Goal: Information Seeking & Learning: Learn about a topic

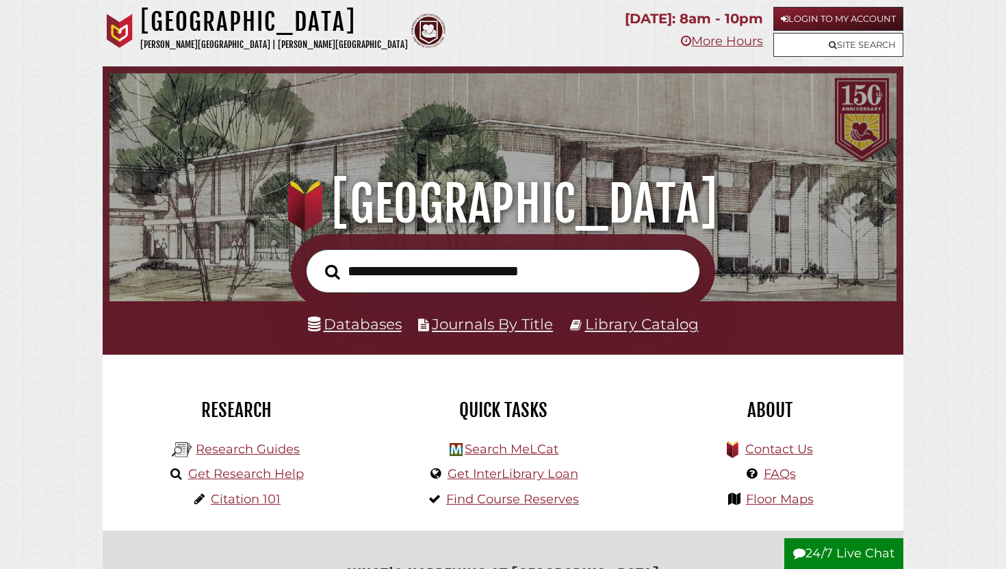
scroll to position [14, 0]
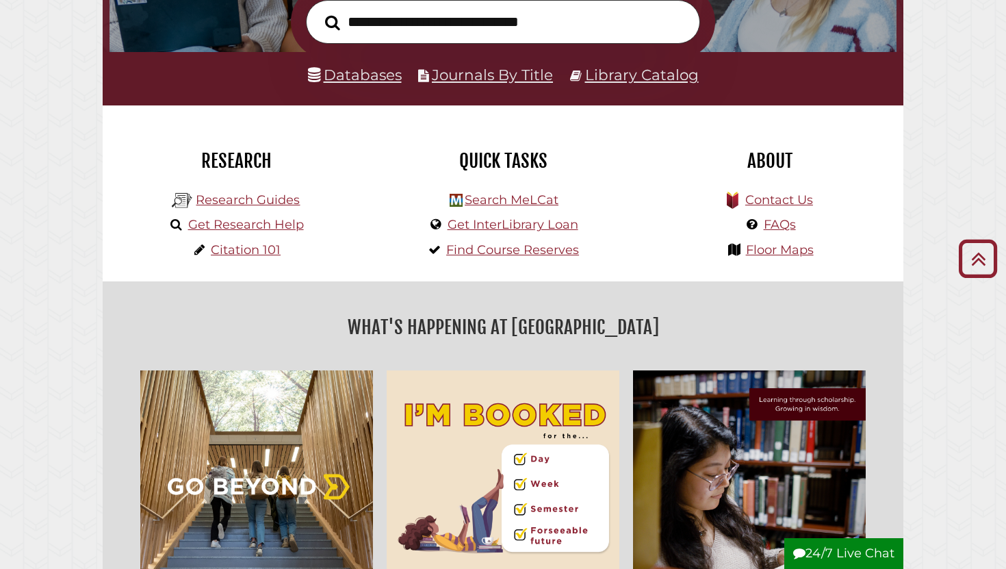
scroll to position [238, 0]
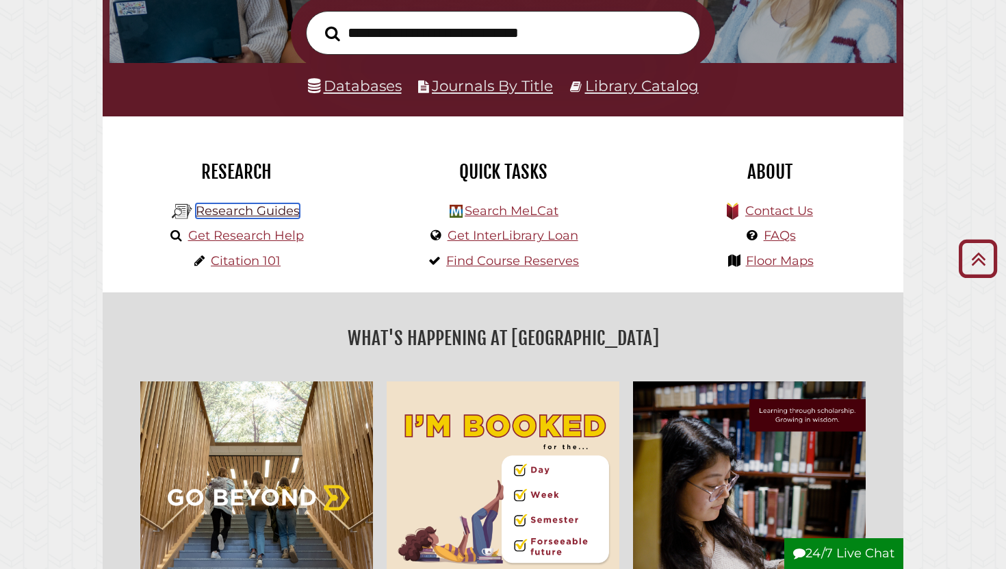
click at [279, 208] on link "Research Guides" at bounding box center [248, 210] width 104 height 15
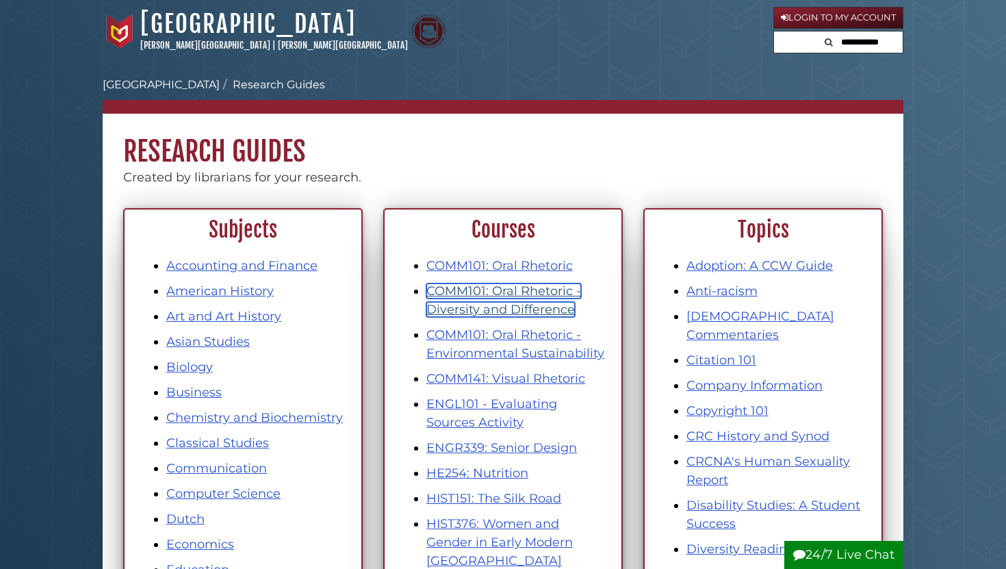
click at [498, 303] on link "COMM101: Oral Rhetoric - Diversity and Difference" at bounding box center [503, 300] width 155 height 34
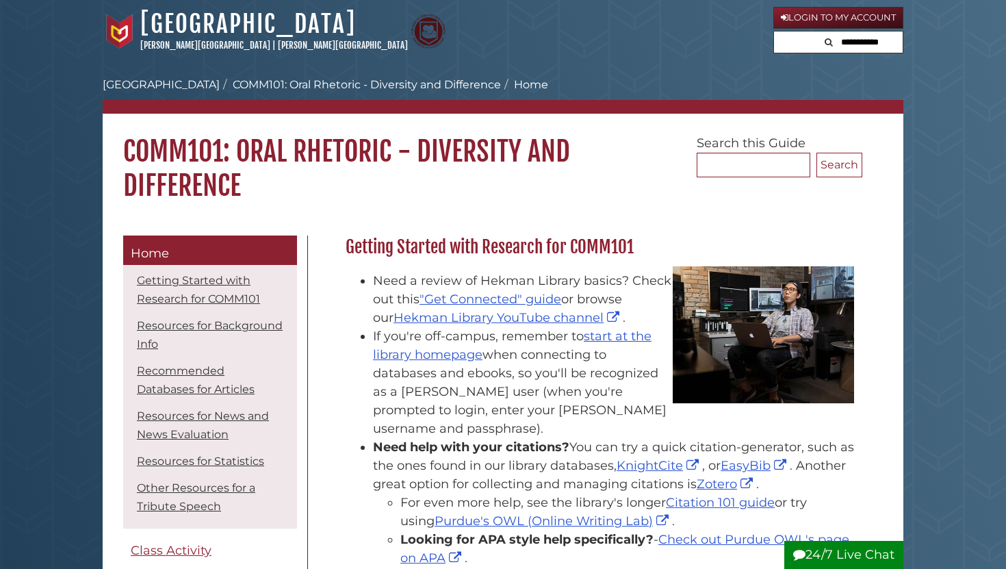
scroll to position [32, 0]
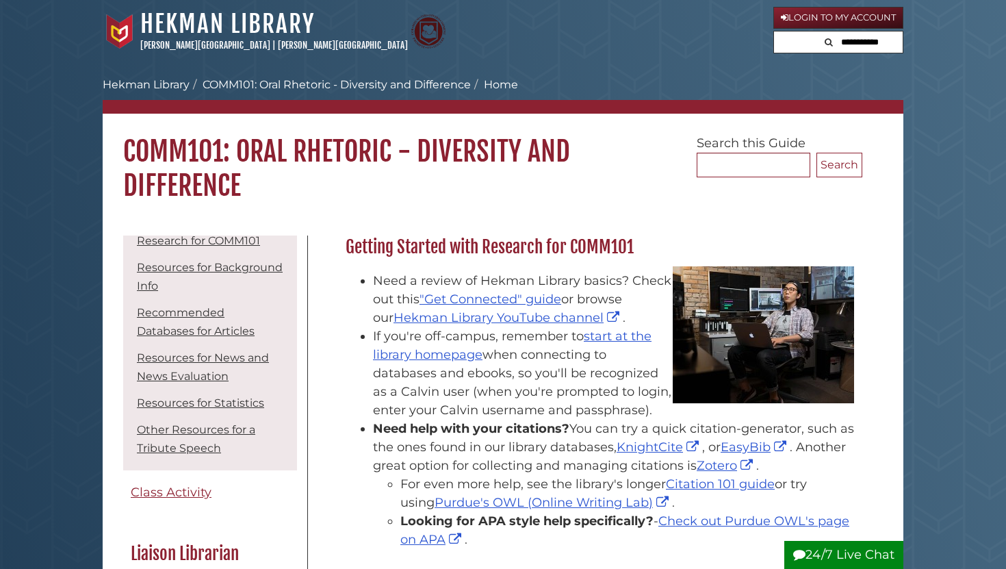
scroll to position [66, 0]
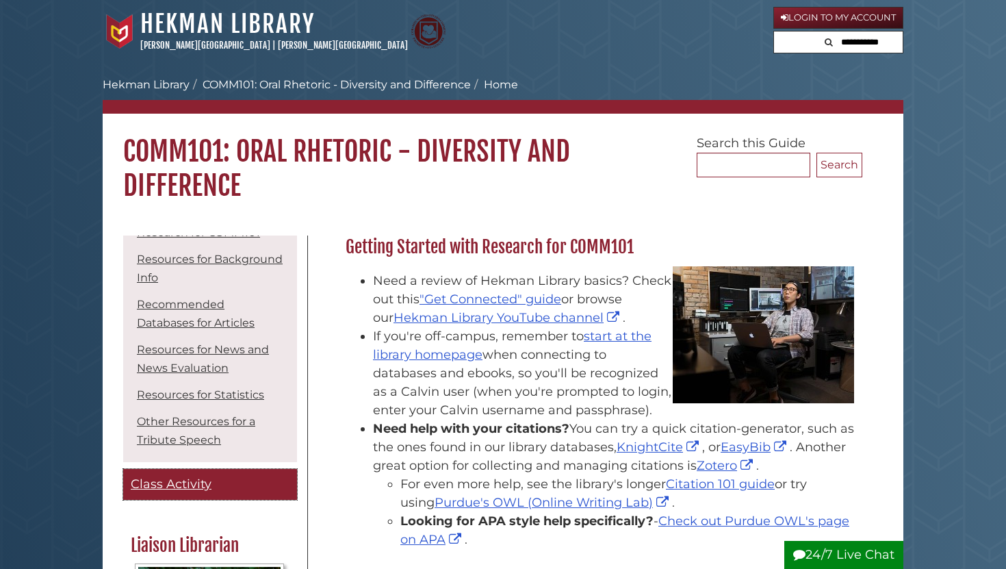
click at [162, 484] on span "Class Activity" at bounding box center [171, 483] width 81 height 15
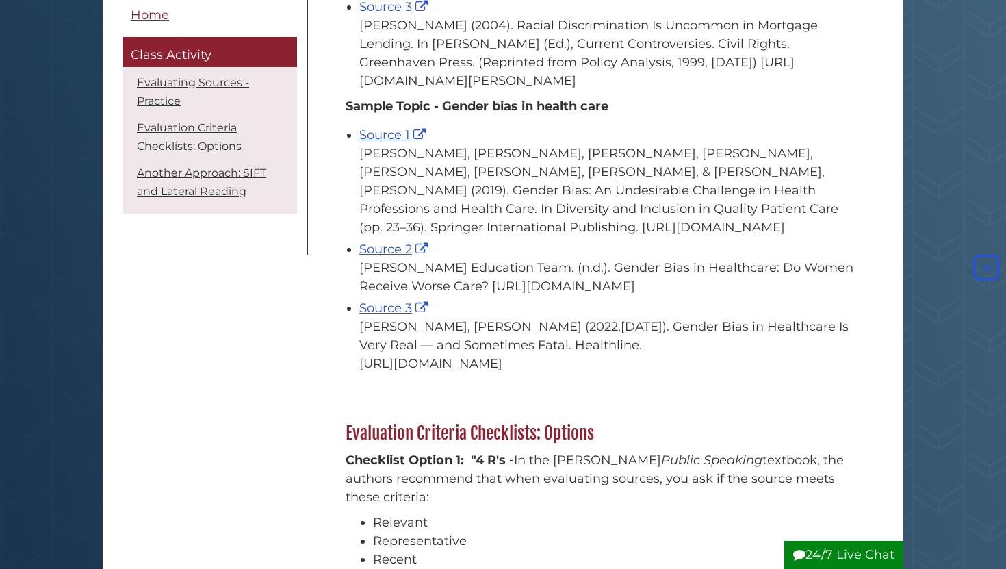
scroll to position [837, 0]
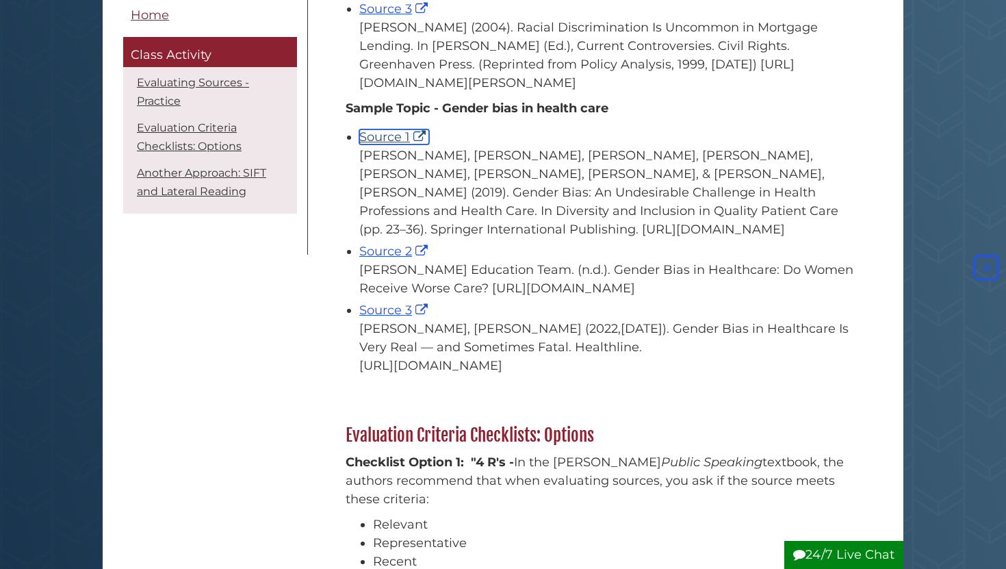
click at [400, 144] on link "Source 1" at bounding box center [394, 136] width 70 height 15
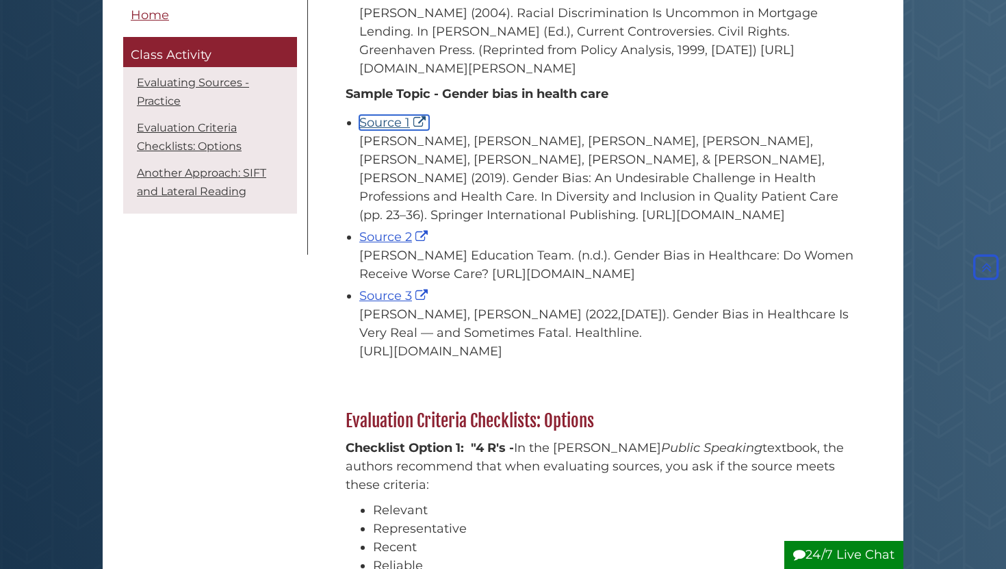
scroll to position [852, 0]
click at [397, 244] on link "Source 2" at bounding box center [395, 236] width 72 height 15
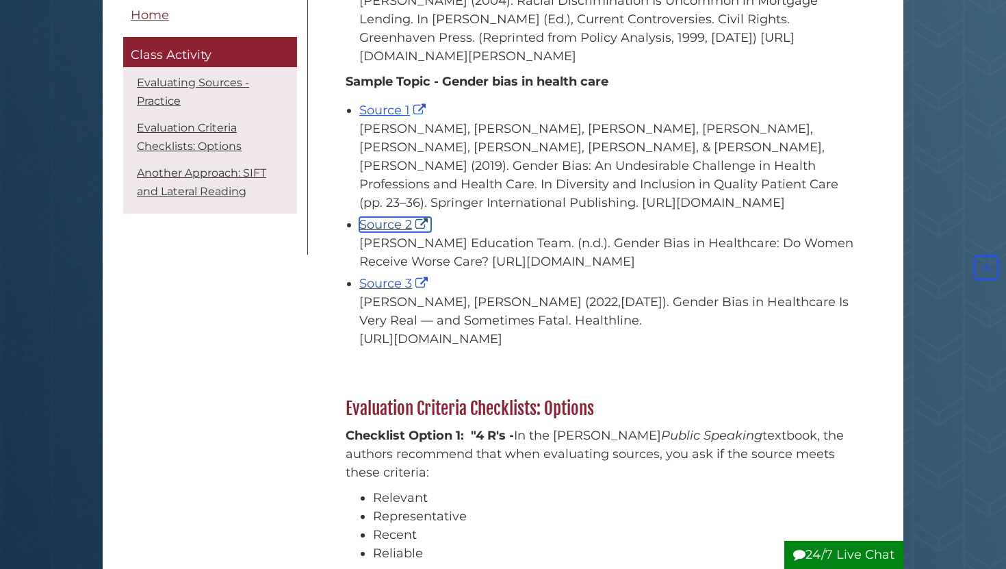
scroll to position [865, 0]
click at [393, 289] on link "Source 3" at bounding box center [395, 281] width 72 height 15
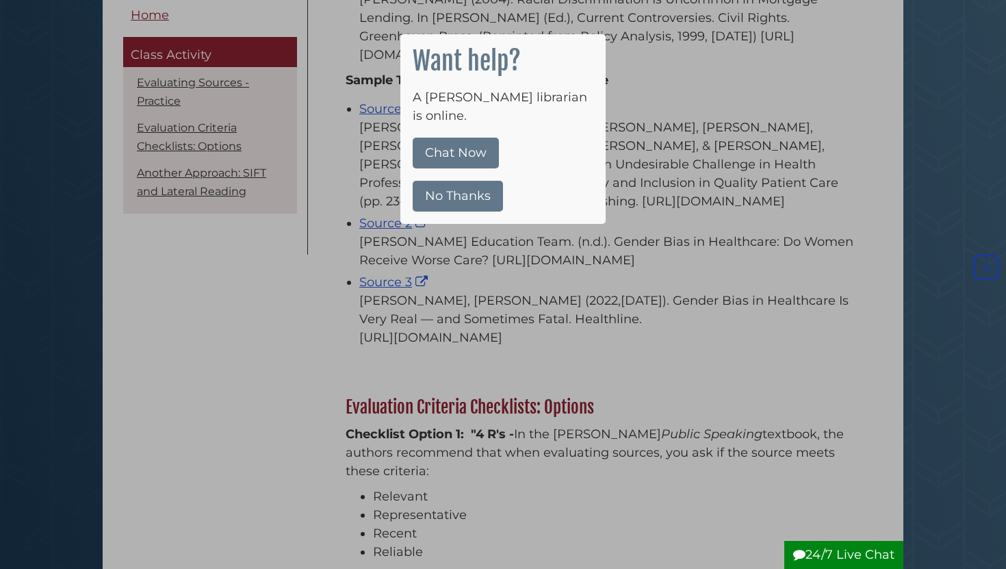
click at [476, 183] on button "No Thanks" at bounding box center [458, 196] width 90 height 31
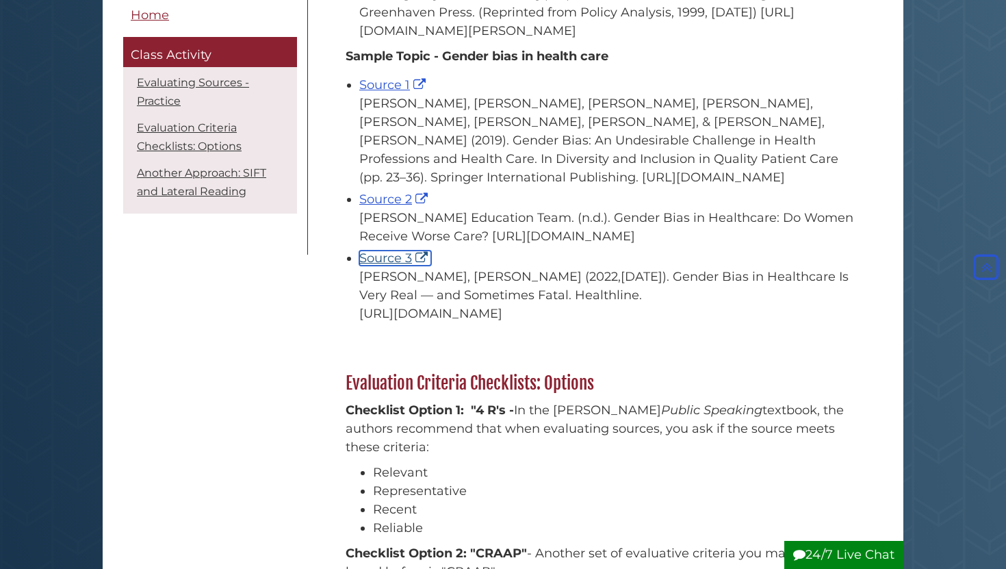
scroll to position [888, 0]
click at [387, 94] on link "Source 1" at bounding box center [394, 86] width 70 height 15
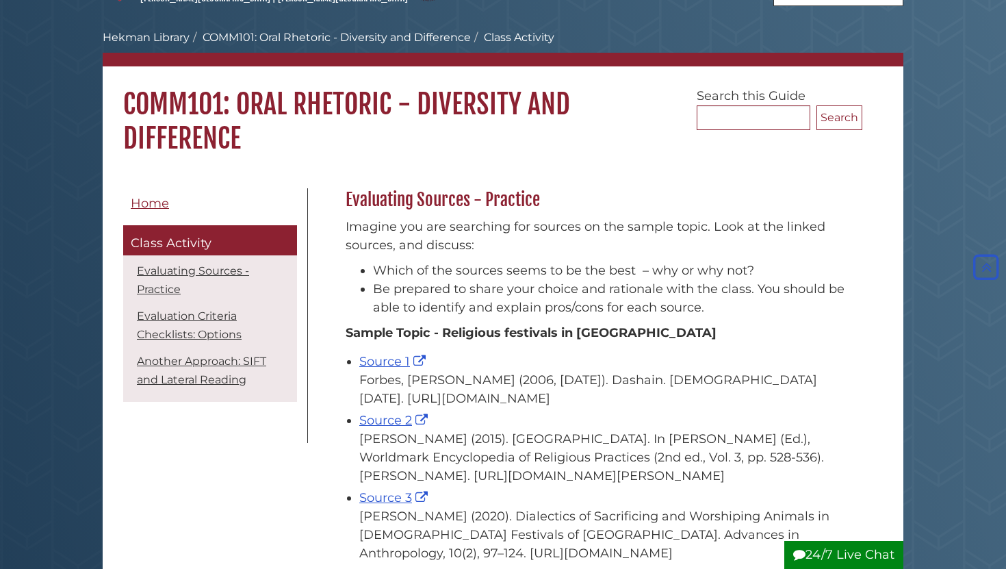
scroll to position [0, 0]
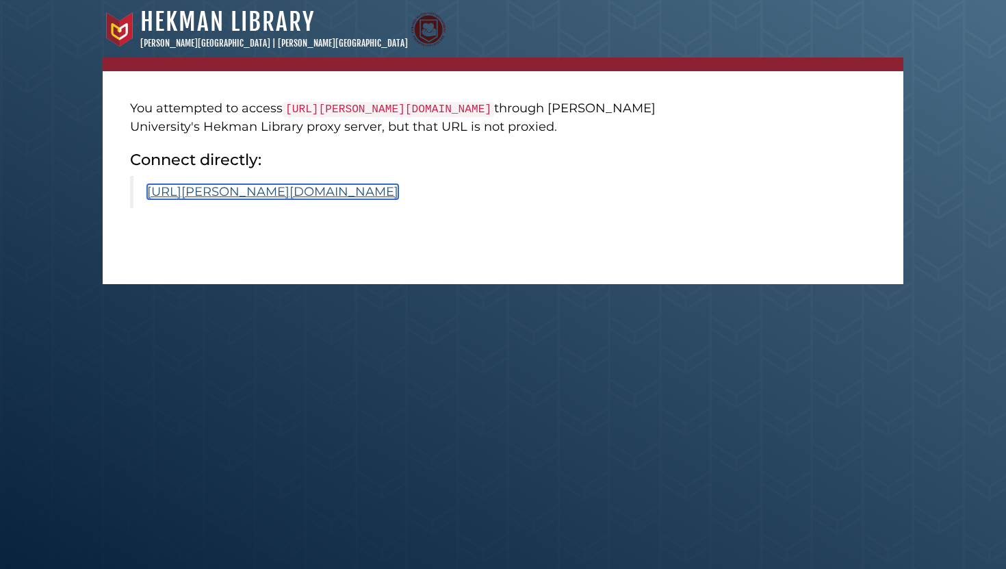
click at [368, 199] on link "[URL][PERSON_NAME][DOMAIN_NAME]" at bounding box center [272, 191] width 251 height 15
click at [398, 199] on link "https://calvin.primo.exlibrisgroup.com/permalink/01CALVIN_INST/1p09kqq/cdi_spri…" at bounding box center [272, 191] width 251 height 15
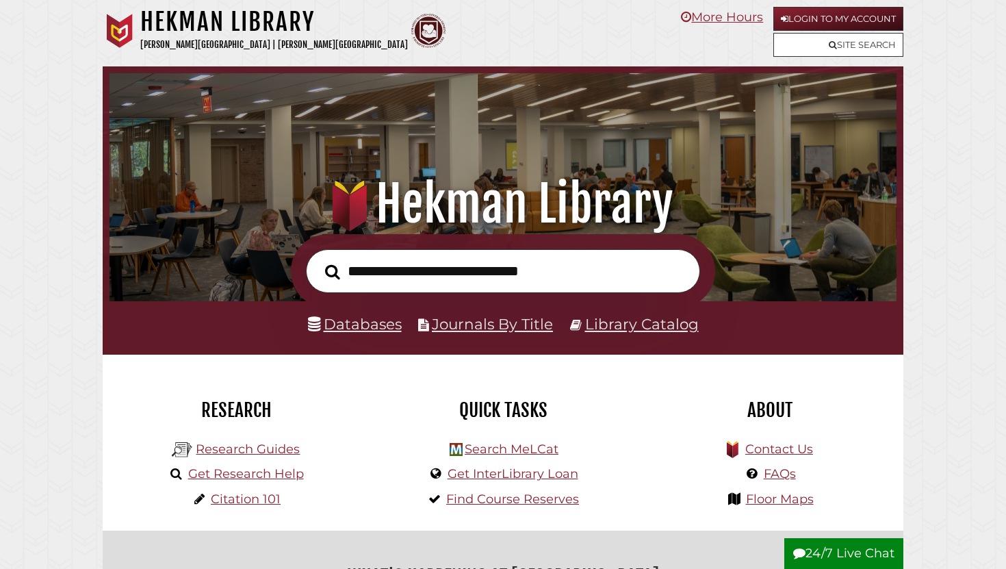
scroll to position [260, 780]
type input "**********"
click at [318, 260] on button "Search" at bounding box center [332, 271] width 29 height 23
